Goal: Find contact information: Find contact information

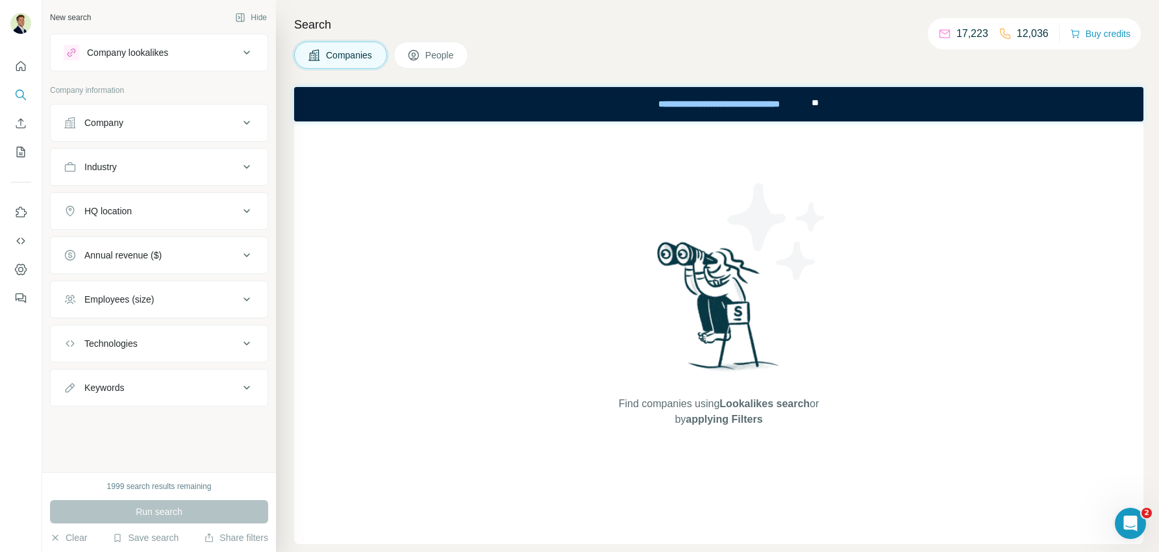
click at [424, 51] on button "People" at bounding box center [431, 55] width 75 height 27
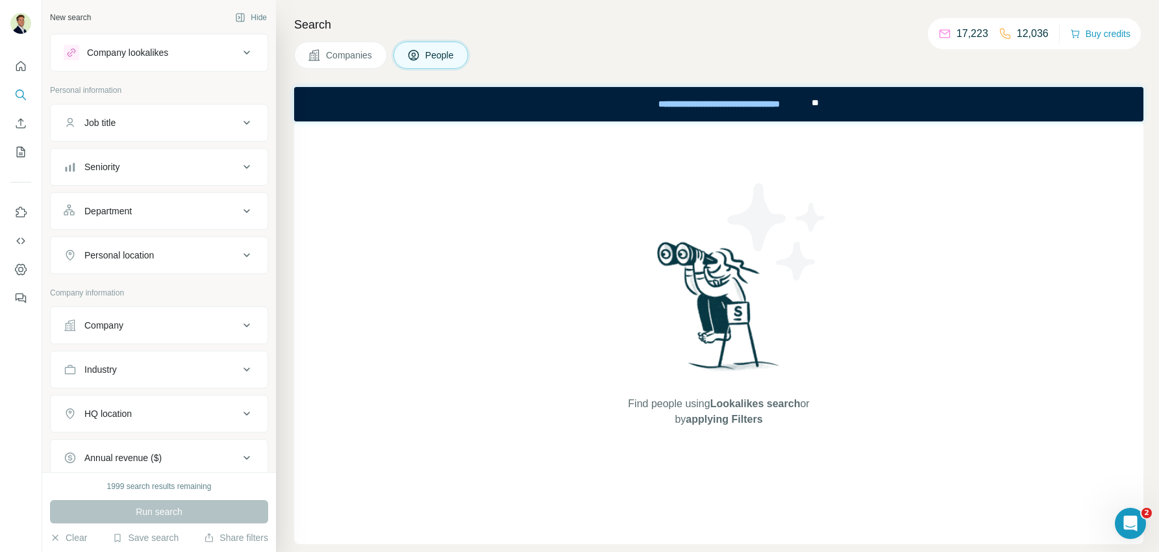
click at [118, 325] on div "Company" at bounding box center [103, 325] width 39 height 13
click at [125, 375] on input "text" at bounding box center [159, 382] width 191 height 23
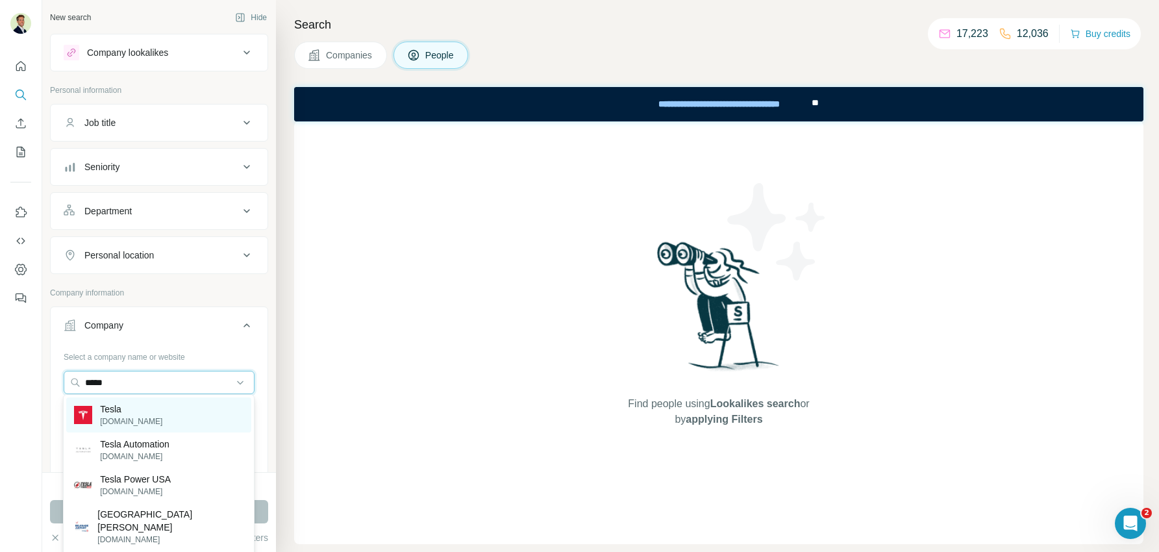
type input "*****"
click at [123, 416] on p "[DOMAIN_NAME]" at bounding box center [131, 422] width 62 height 12
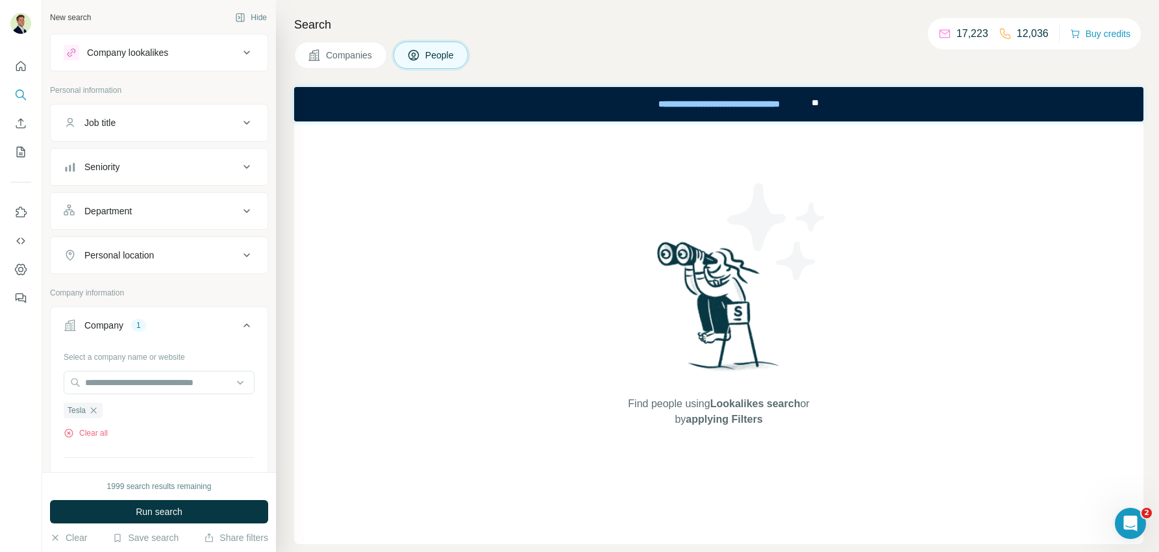
click at [117, 161] on div "Seniority" at bounding box center [101, 166] width 35 height 13
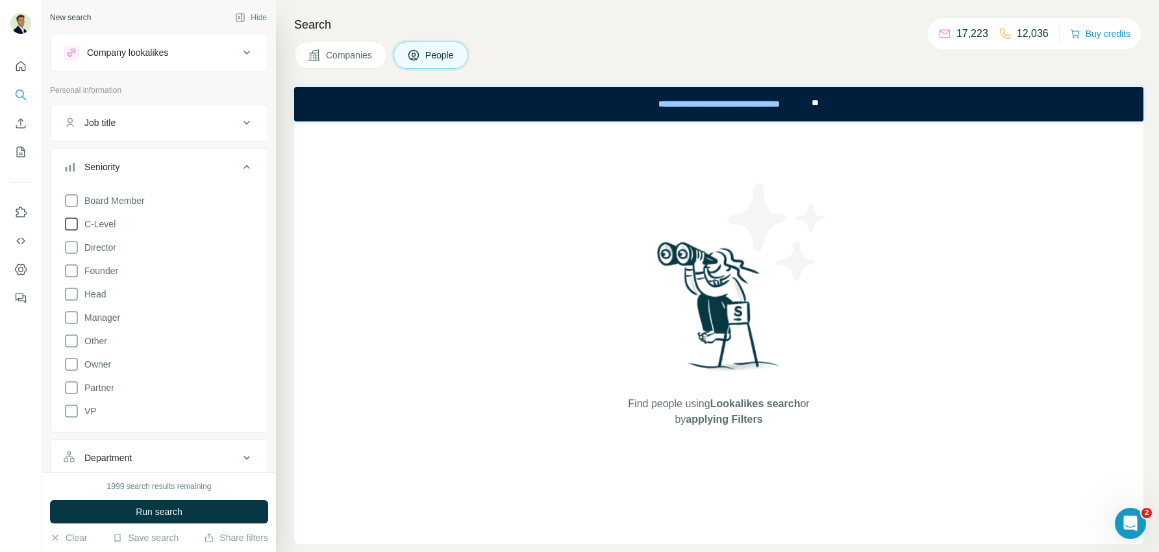
click at [73, 223] on icon at bounding box center [72, 224] width 16 height 16
click at [123, 155] on button "Seniority 1" at bounding box center [159, 169] width 217 height 36
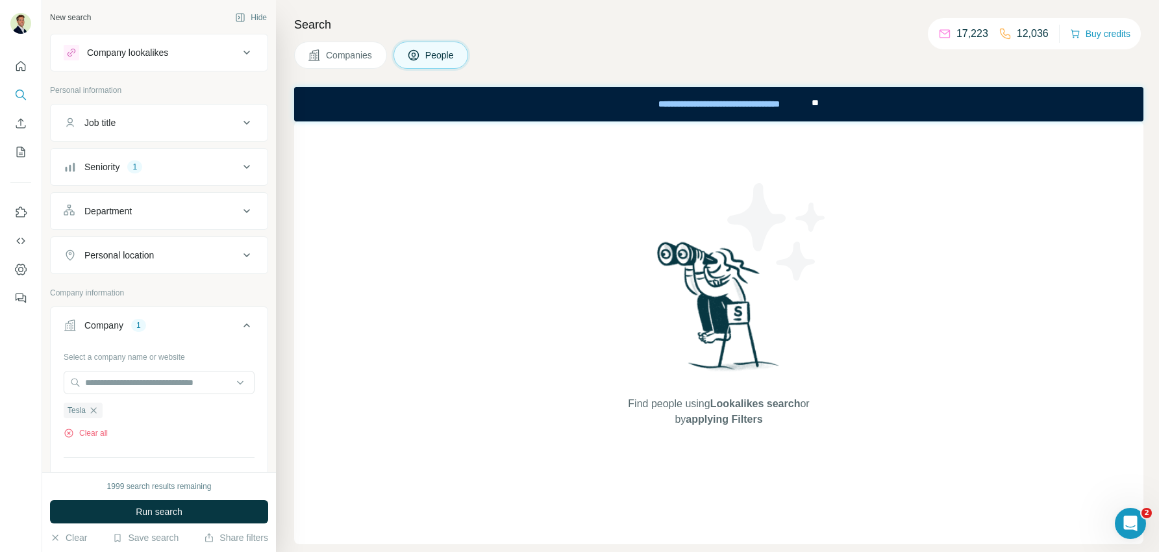
click at [122, 210] on div "Department" at bounding box center [107, 211] width 47 height 13
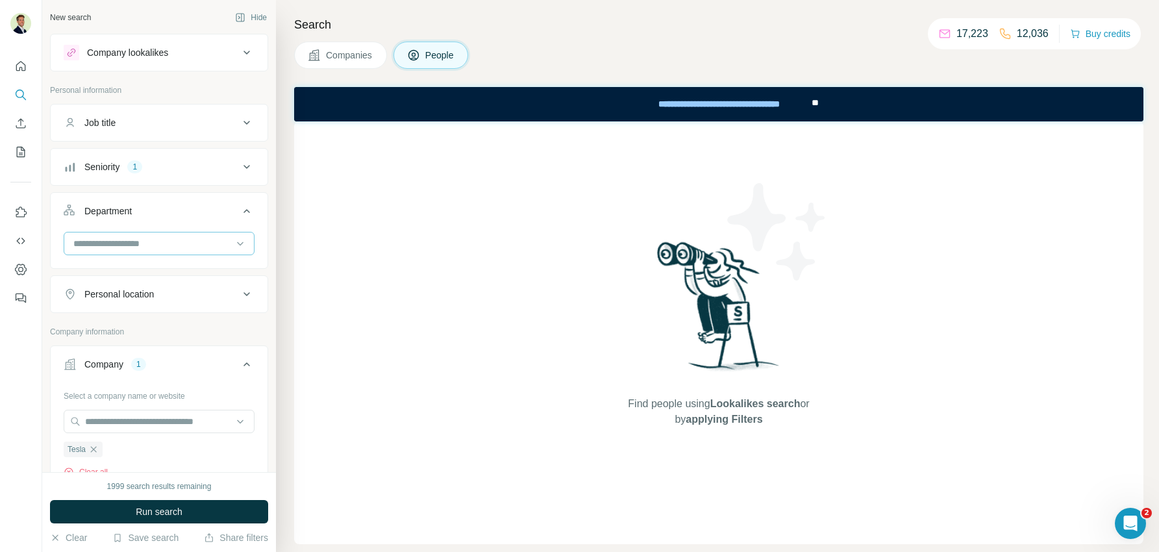
click at [110, 240] on input at bounding box center [152, 243] width 160 height 14
click at [110, 295] on p "Marketing and Advertising" at bounding box center [126, 297] width 105 height 13
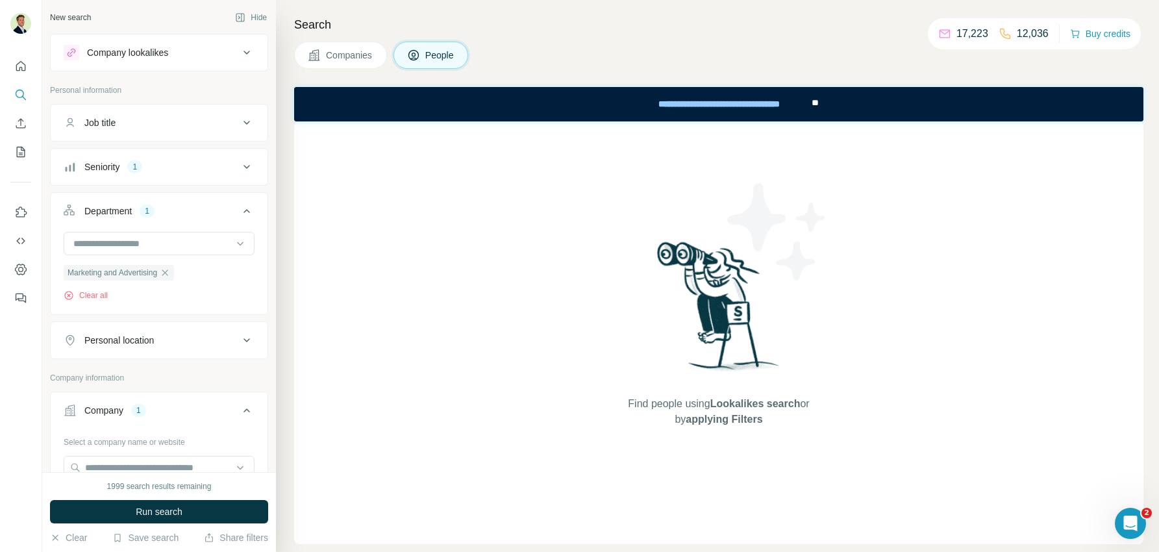
click at [146, 342] on div "Personal location" at bounding box center [119, 340] width 70 height 13
click at [120, 377] on input "text" at bounding box center [159, 372] width 191 height 23
type input "**********"
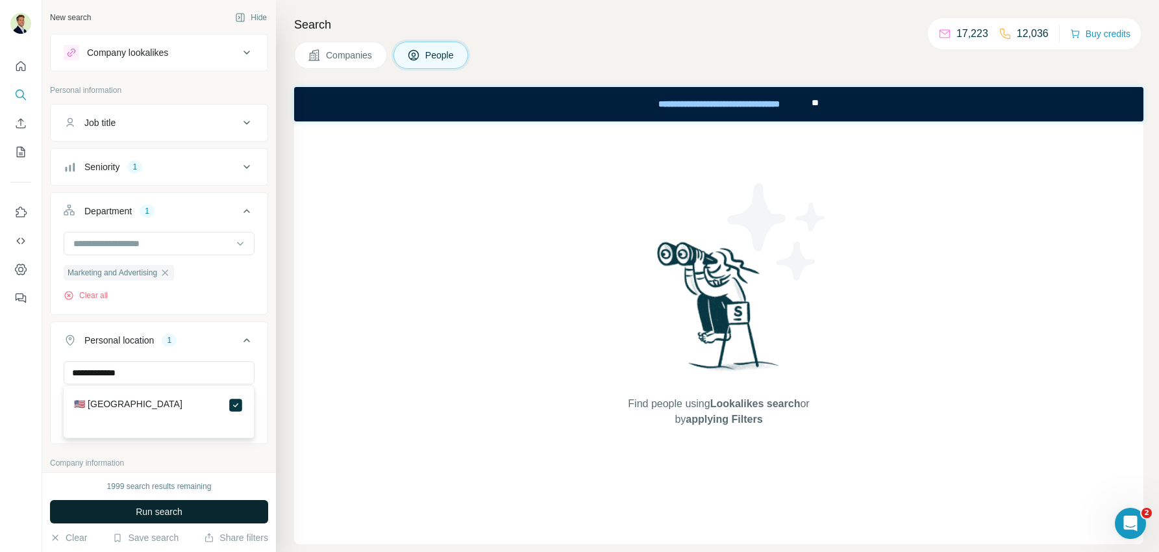
click at [154, 514] on span "Run search" at bounding box center [159, 511] width 47 height 13
